Goal: Communication & Community: Participate in discussion

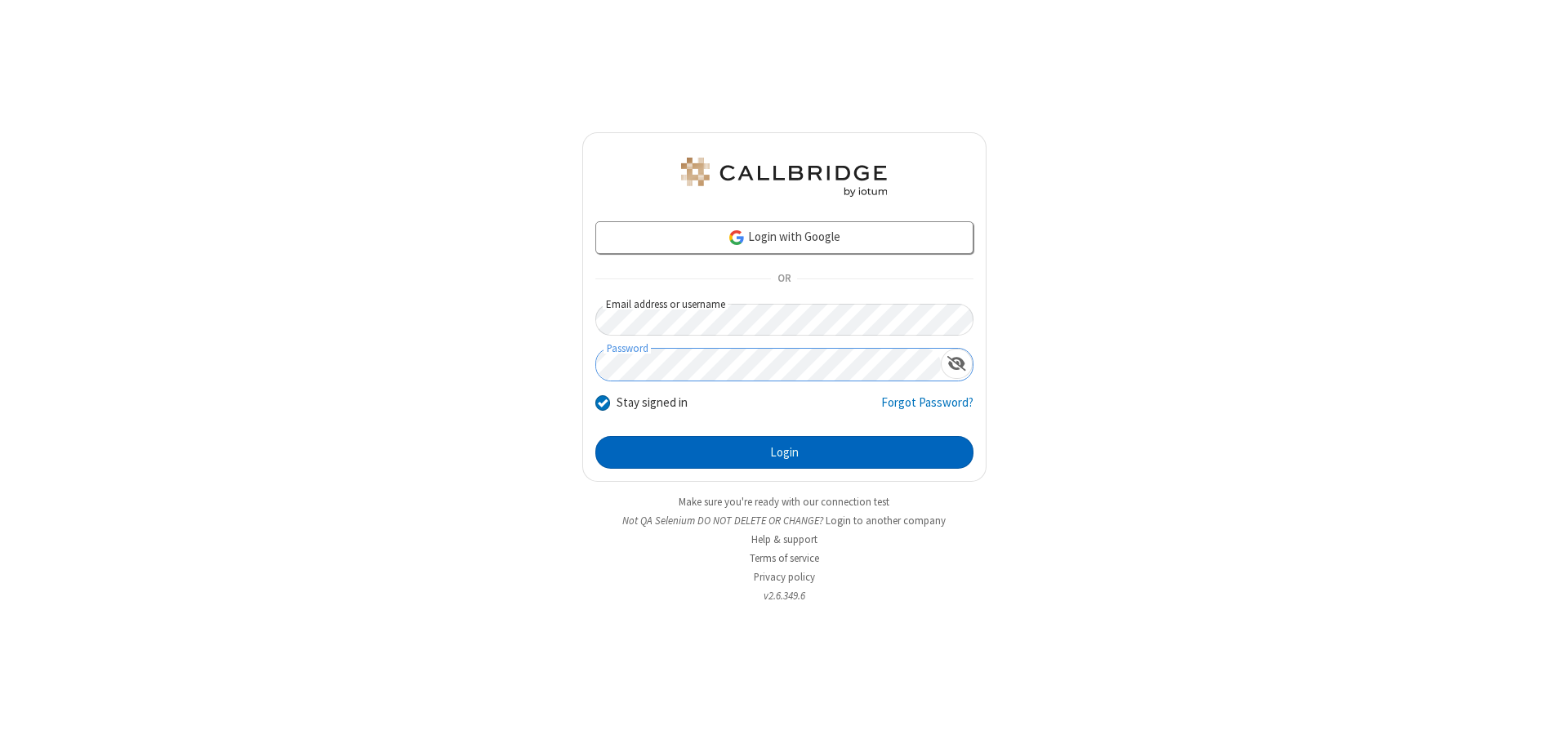
click at [784, 453] on button "Login" at bounding box center [784, 452] width 378 height 32
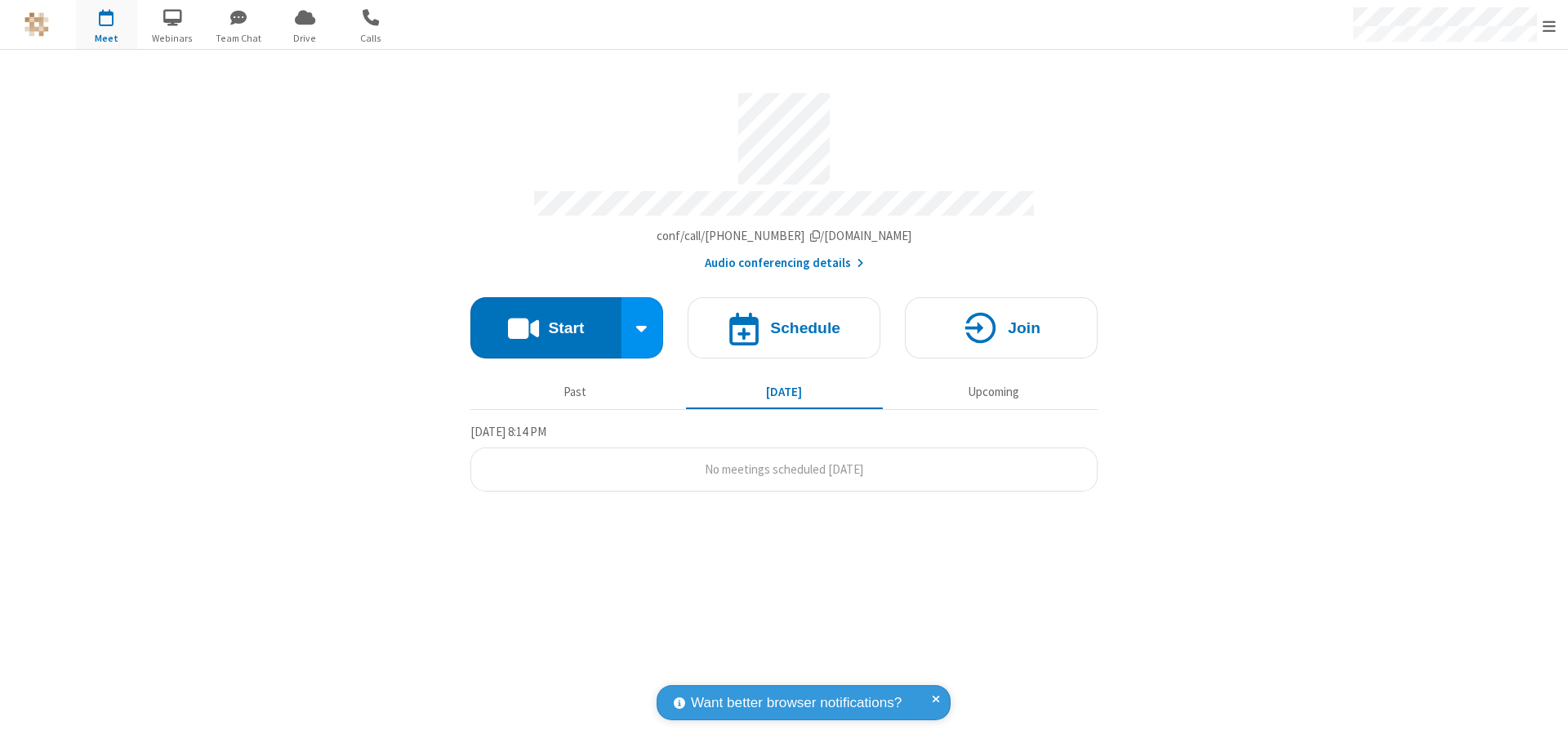
click at [545, 320] on button "Start" at bounding box center [545, 328] width 151 height 61
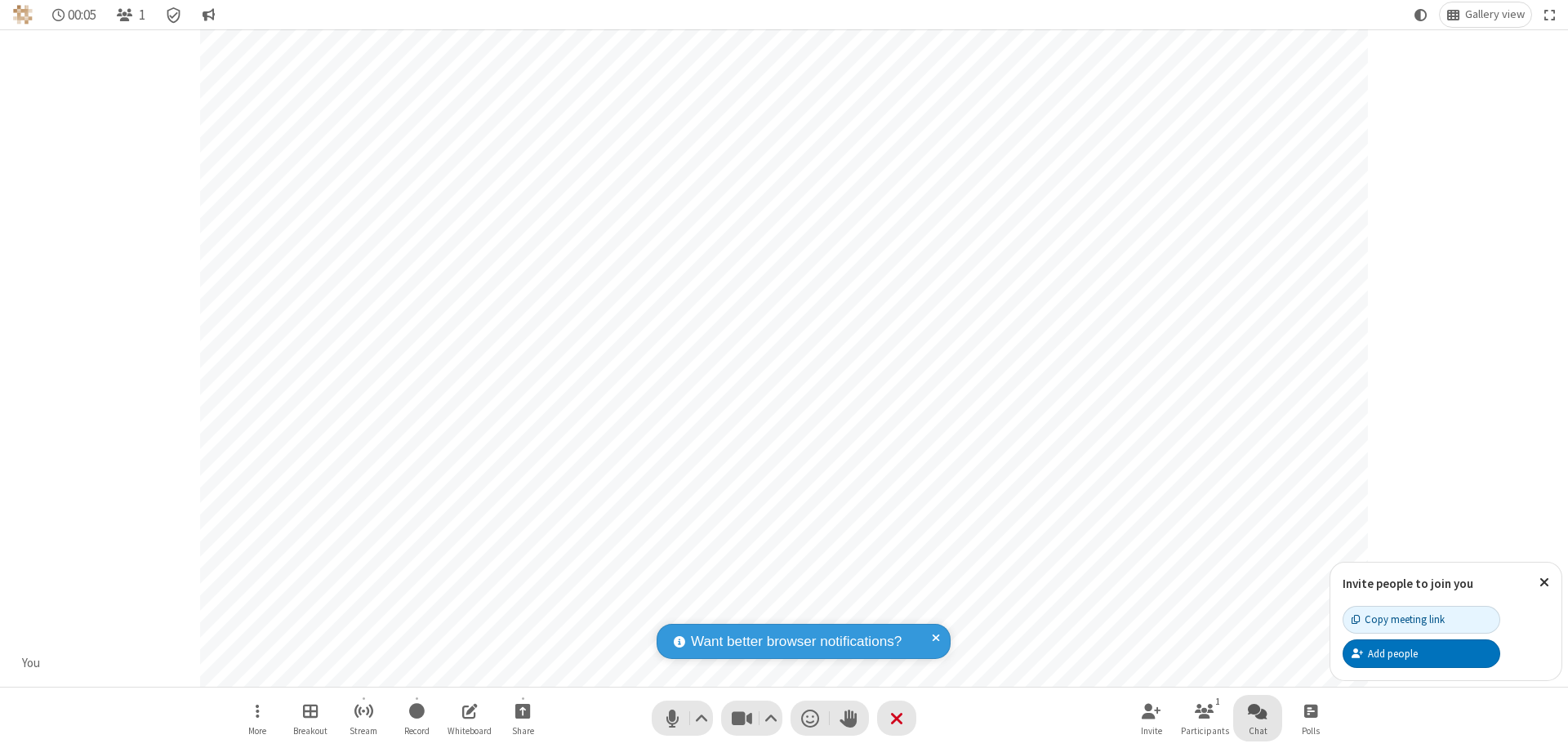
click at [1258, 710] on span "Open chat" at bounding box center [1258, 710] width 19 height 20
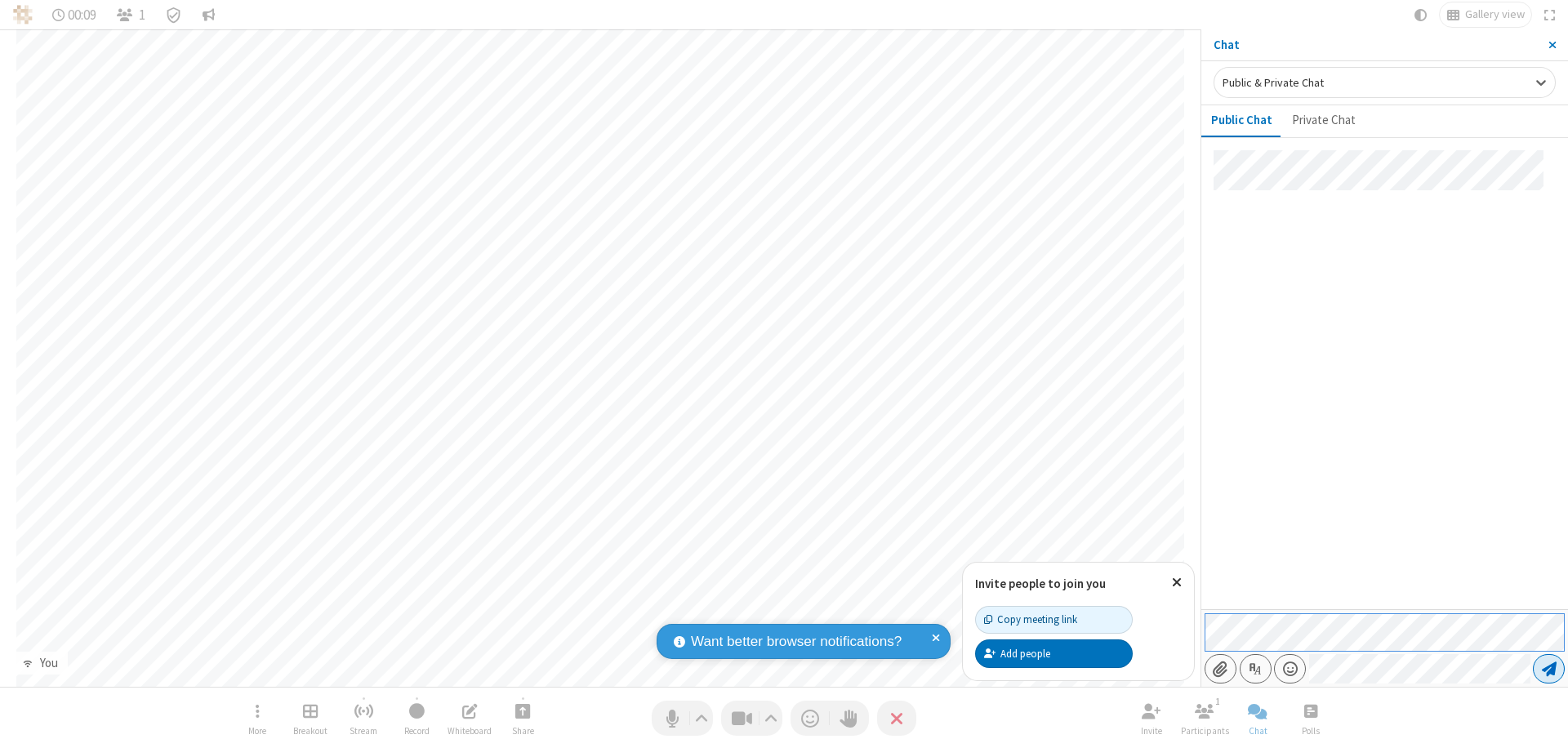
click at [1549, 668] on span "Send message" at bounding box center [1549, 668] width 15 height 17
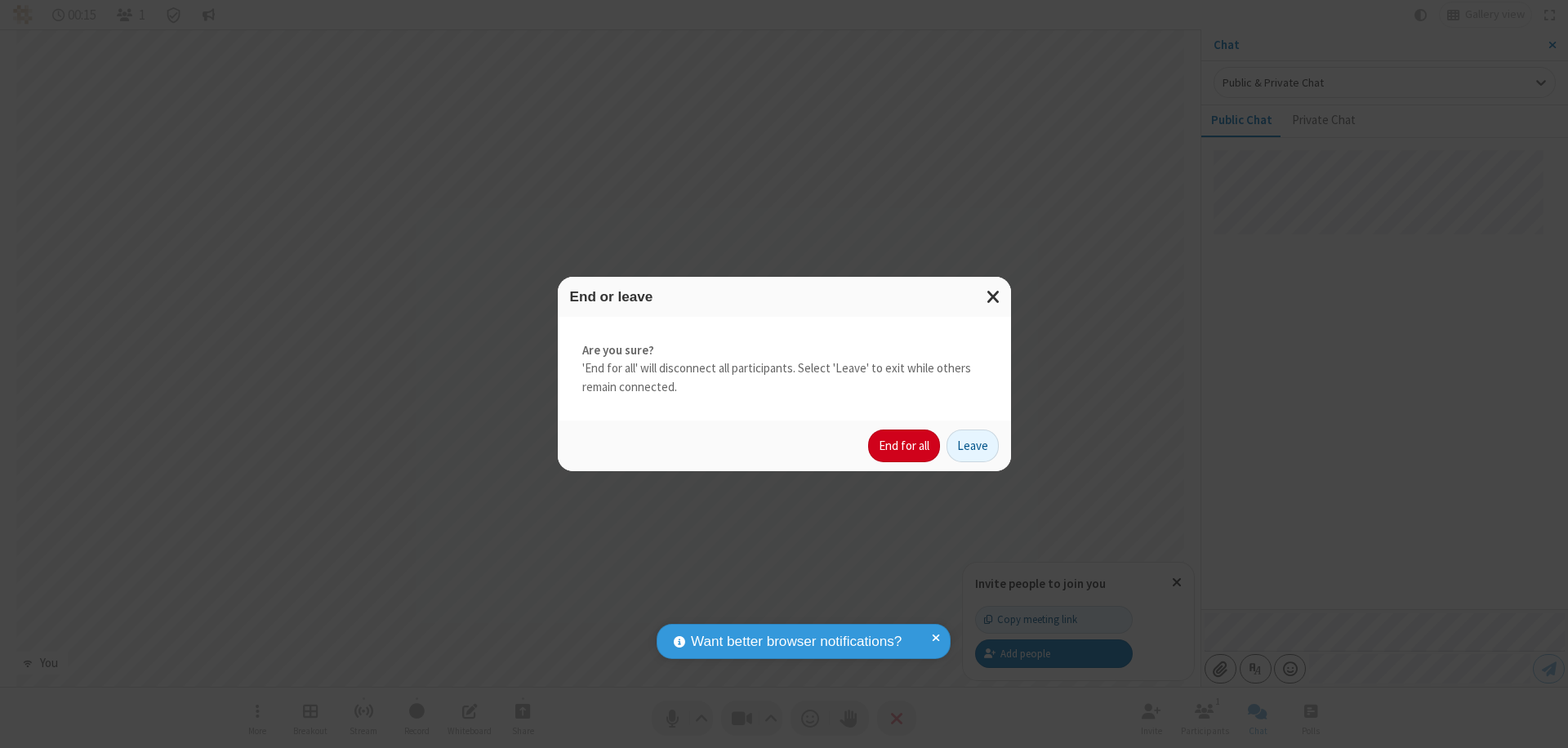
click at [905, 446] on button "End for all" at bounding box center [904, 446] width 72 height 32
